Goal: Information Seeking & Learning: Compare options

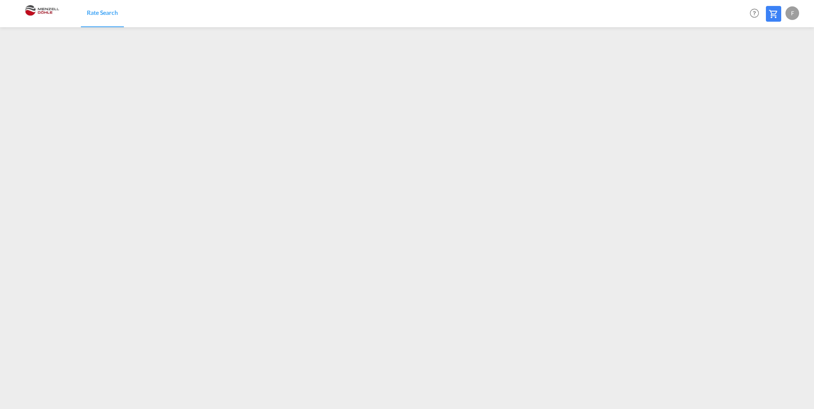
click at [42, 11] on img at bounding box center [41, 13] width 57 height 19
